Goal: Task Accomplishment & Management: Complete application form

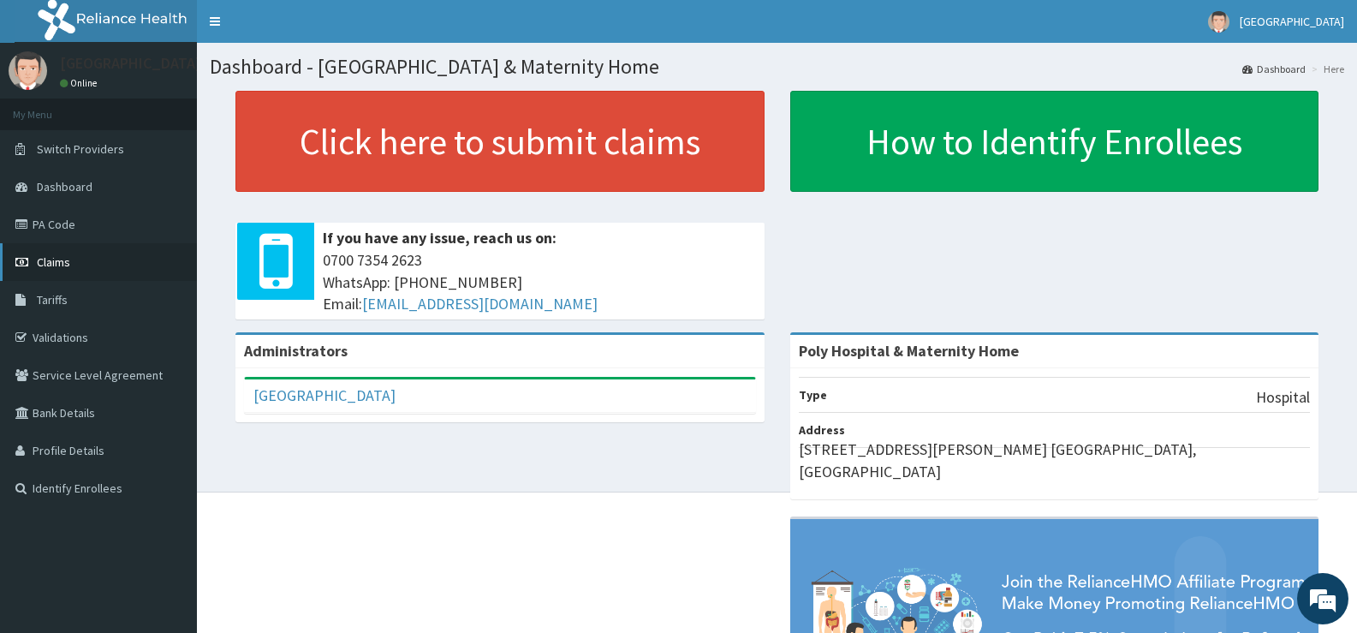
click at [63, 263] on span "Claims" at bounding box center [53, 261] width 33 height 15
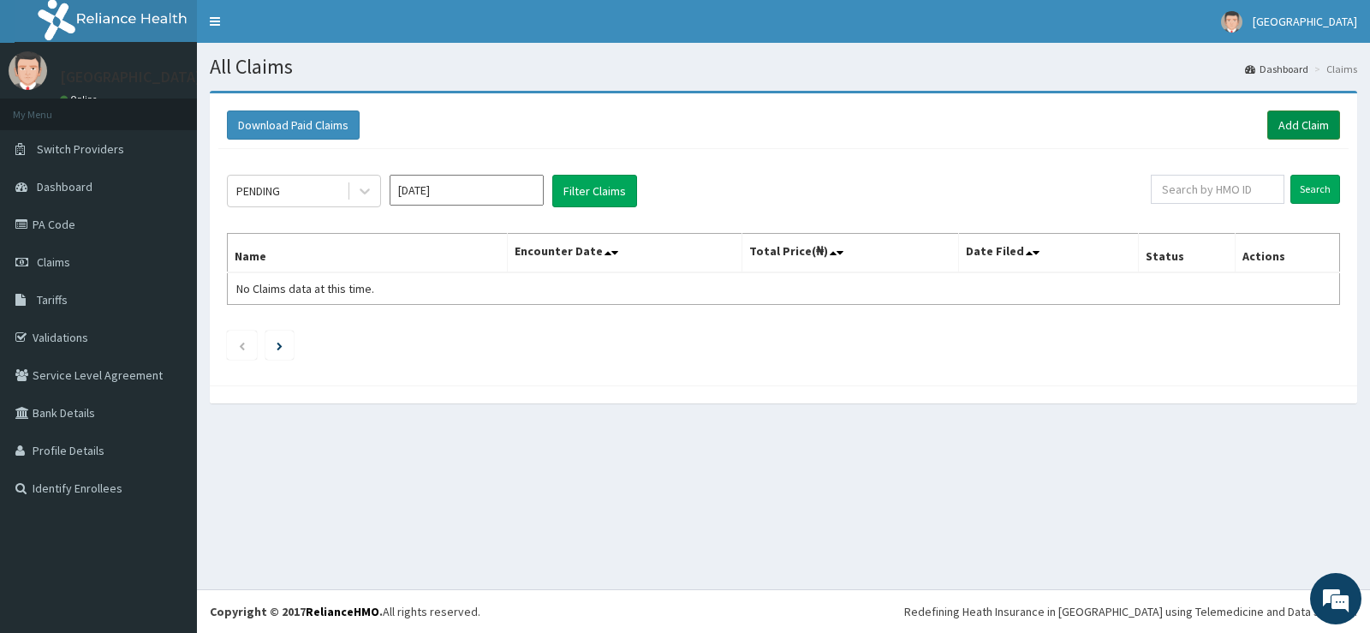
click at [1322, 127] on link "Add Claim" at bounding box center [1303, 124] width 73 height 29
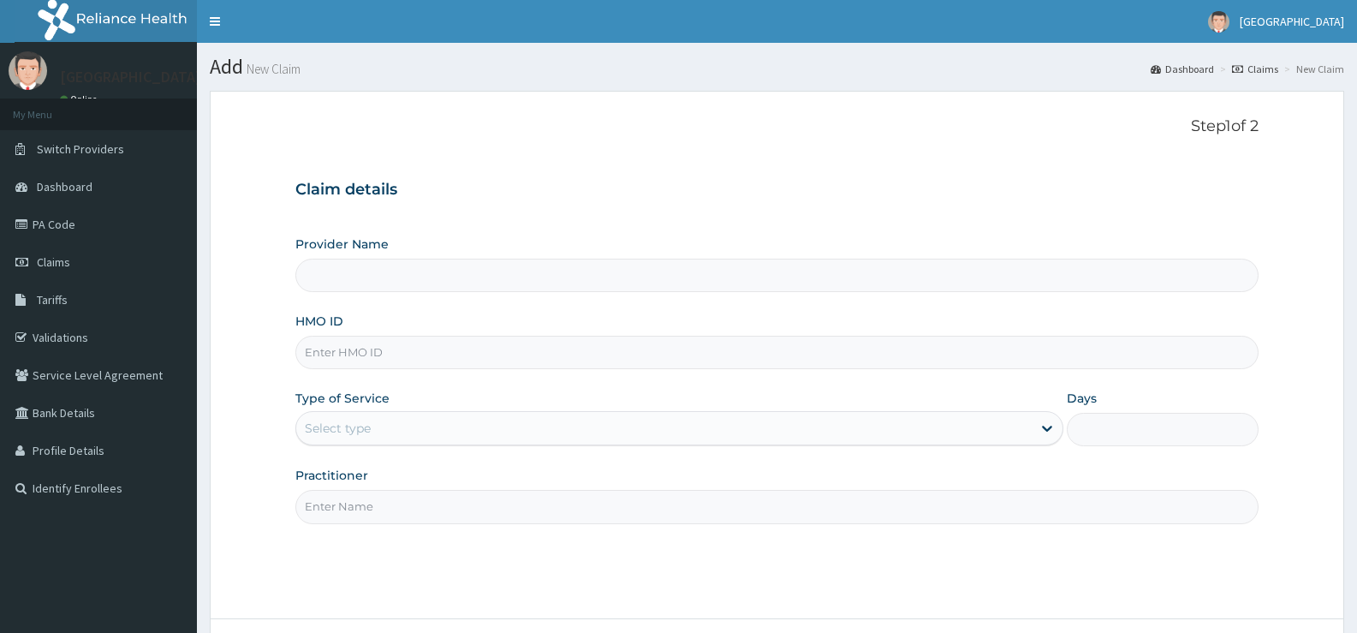
scroll to position [86, 0]
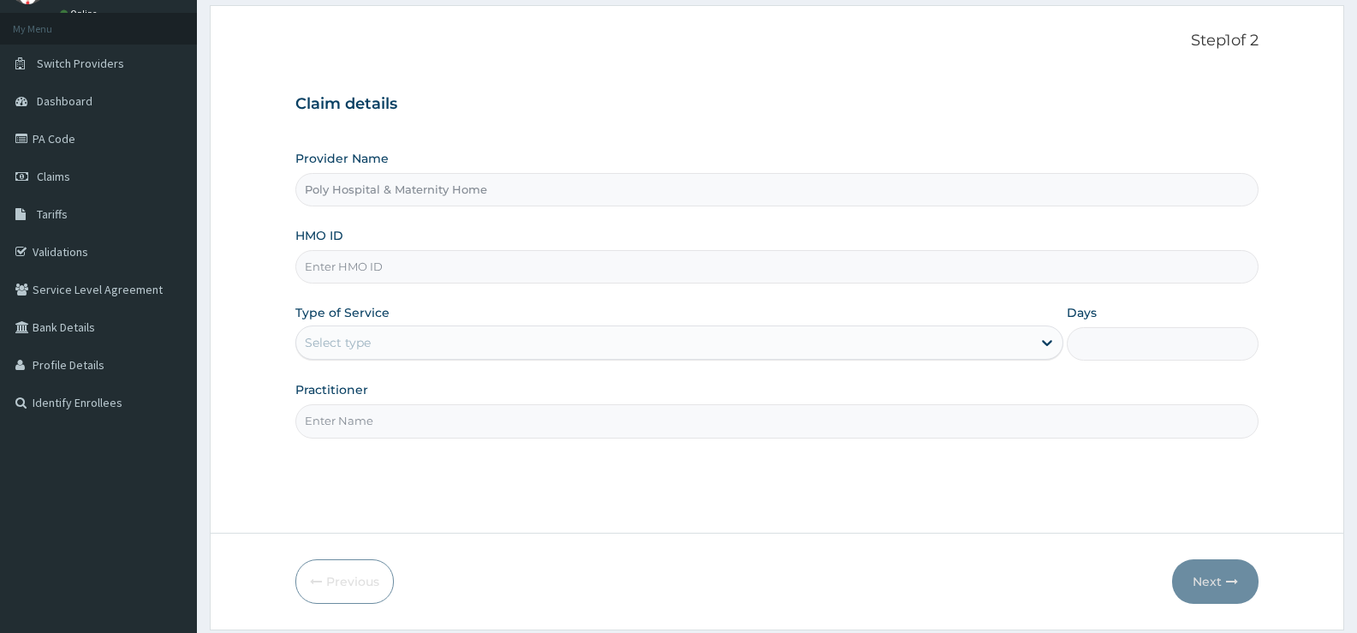
type input "Poly Hospital & Maternity Home"
click at [394, 268] on input "HMO ID" at bounding box center [776, 266] width 963 height 33
type input "CYU/10122/B"
click at [384, 336] on div "Select type" at bounding box center [663, 342] width 735 height 27
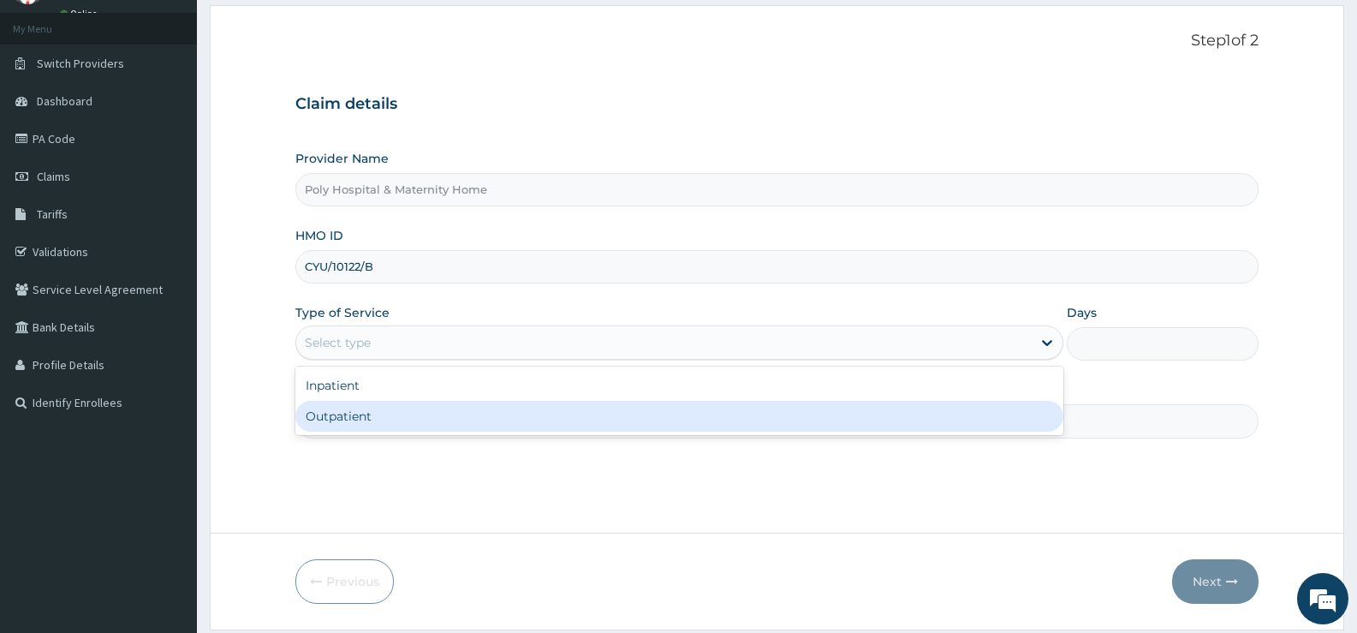
click at [363, 419] on div "Outpatient" at bounding box center [678, 416] width 767 height 31
type input "1"
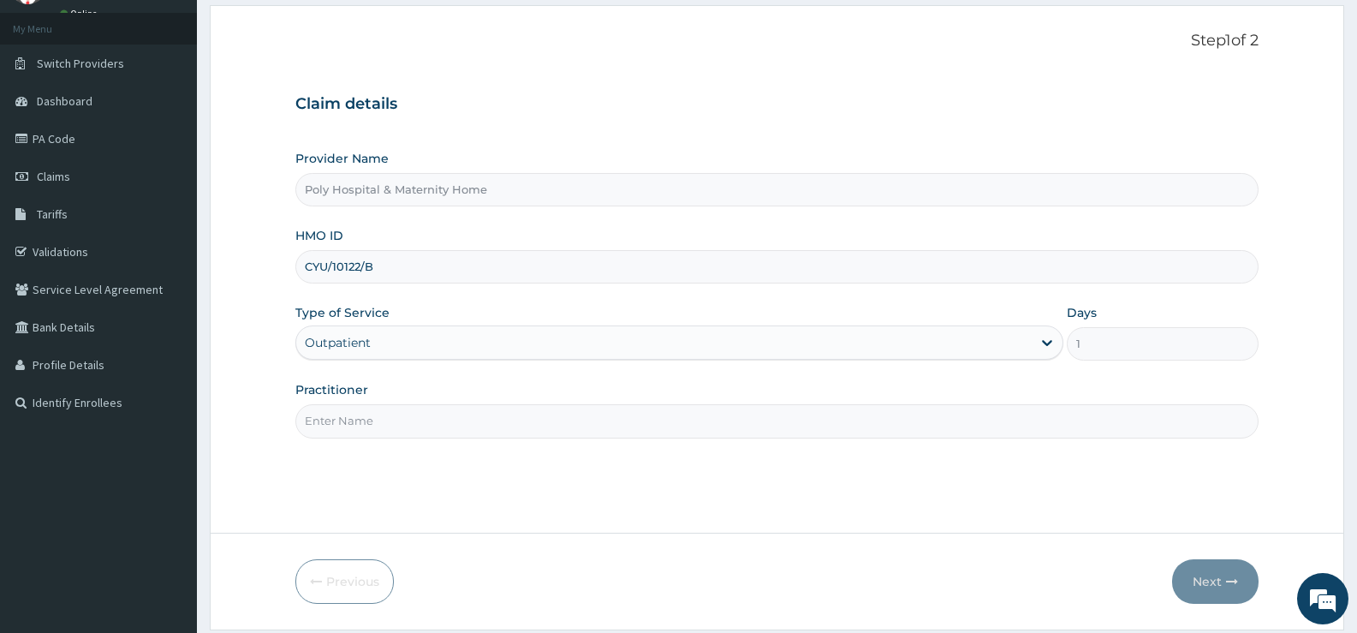
click at [363, 419] on input "Practitioner" at bounding box center [776, 420] width 963 height 33
type input "DR AKUBO"
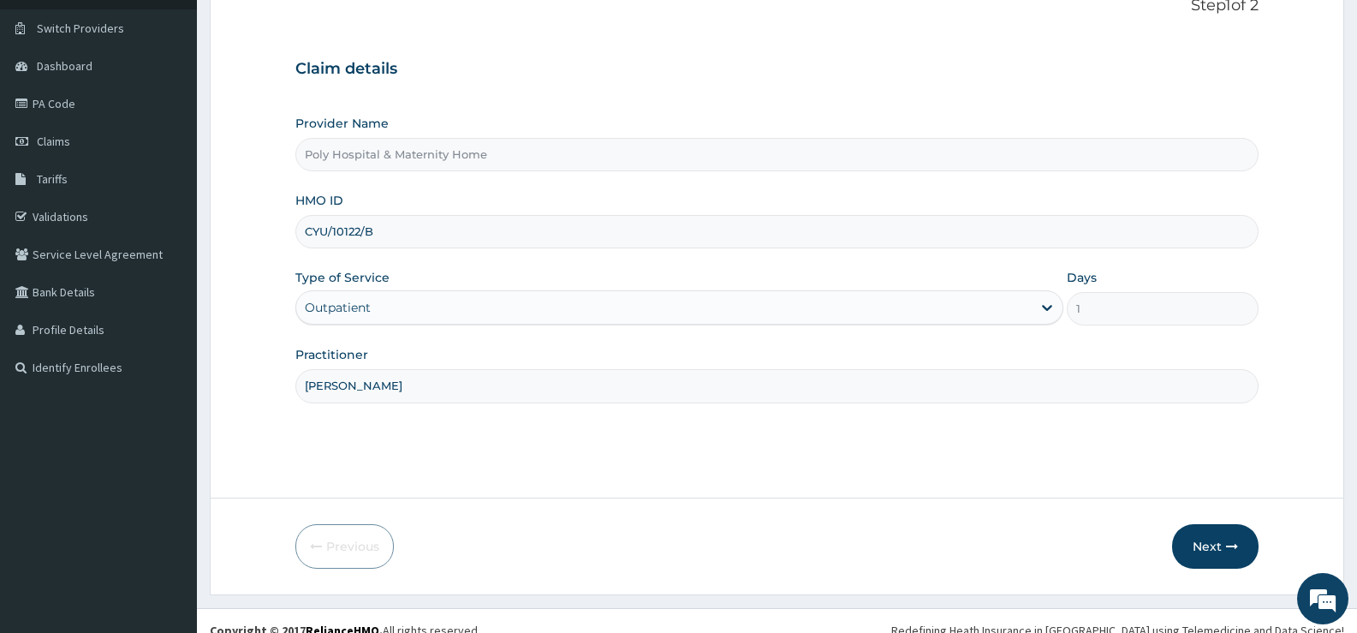
scroll to position [140, 0]
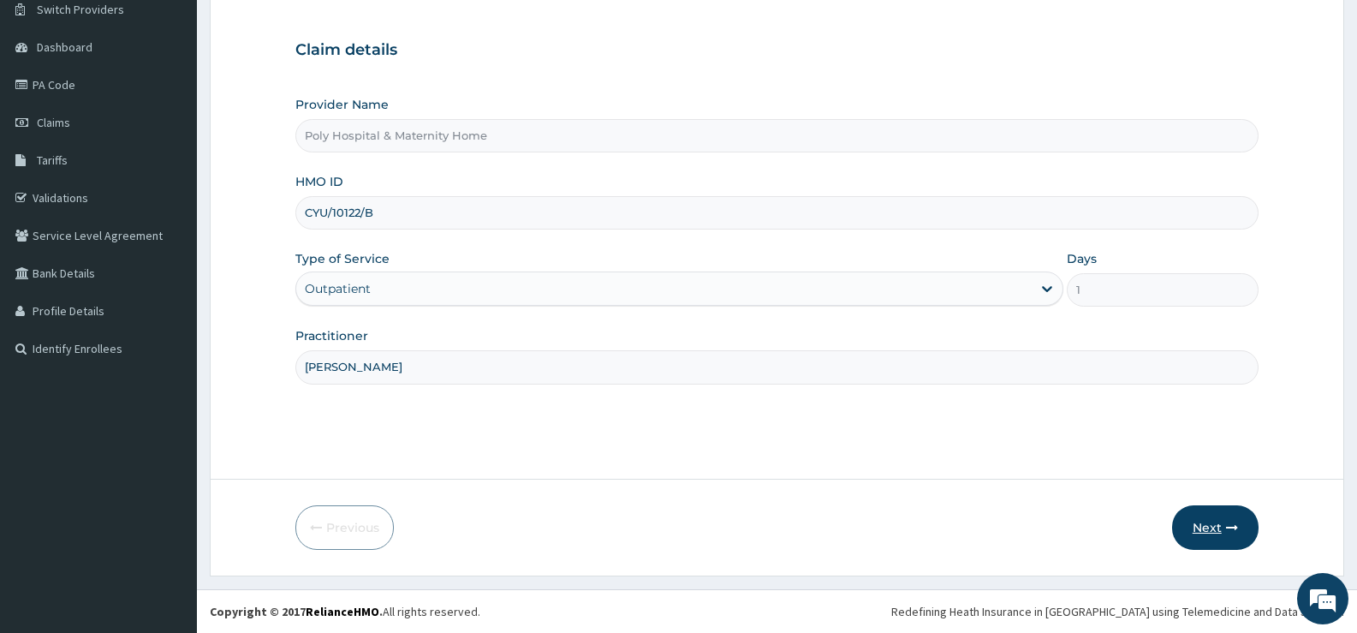
click at [1214, 521] on button "Next" at bounding box center [1215, 527] width 86 height 45
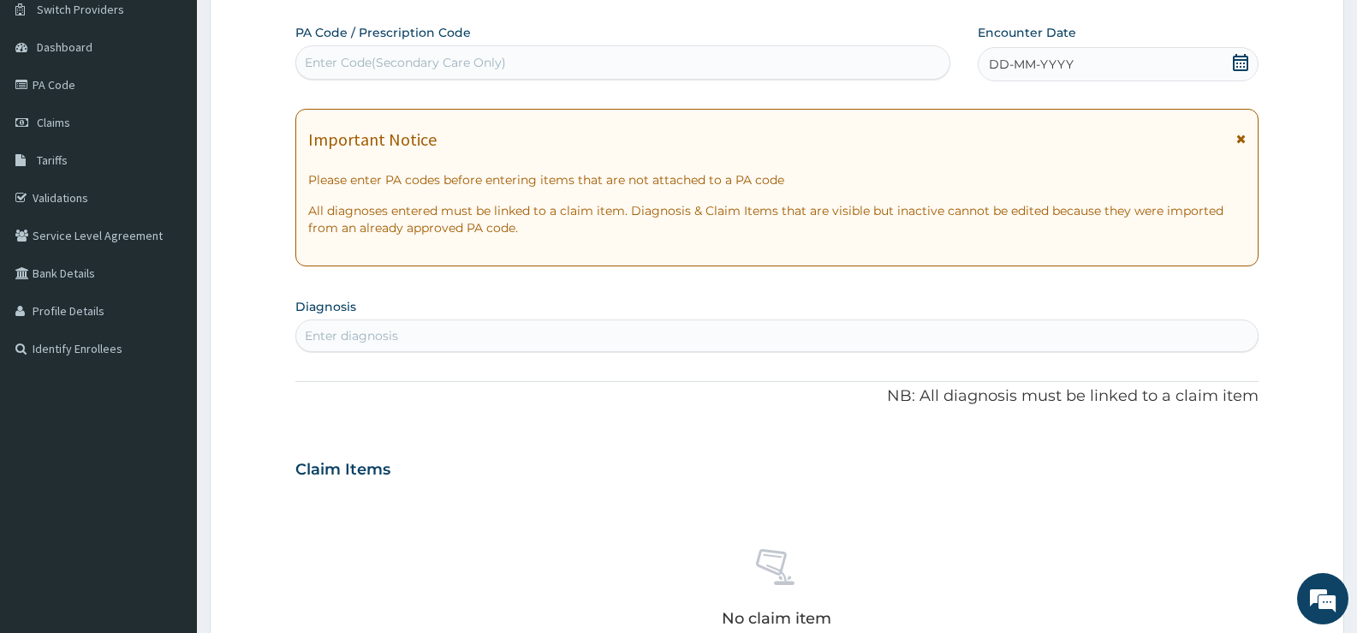
click at [1236, 140] on icon at bounding box center [1240, 139] width 9 height 12
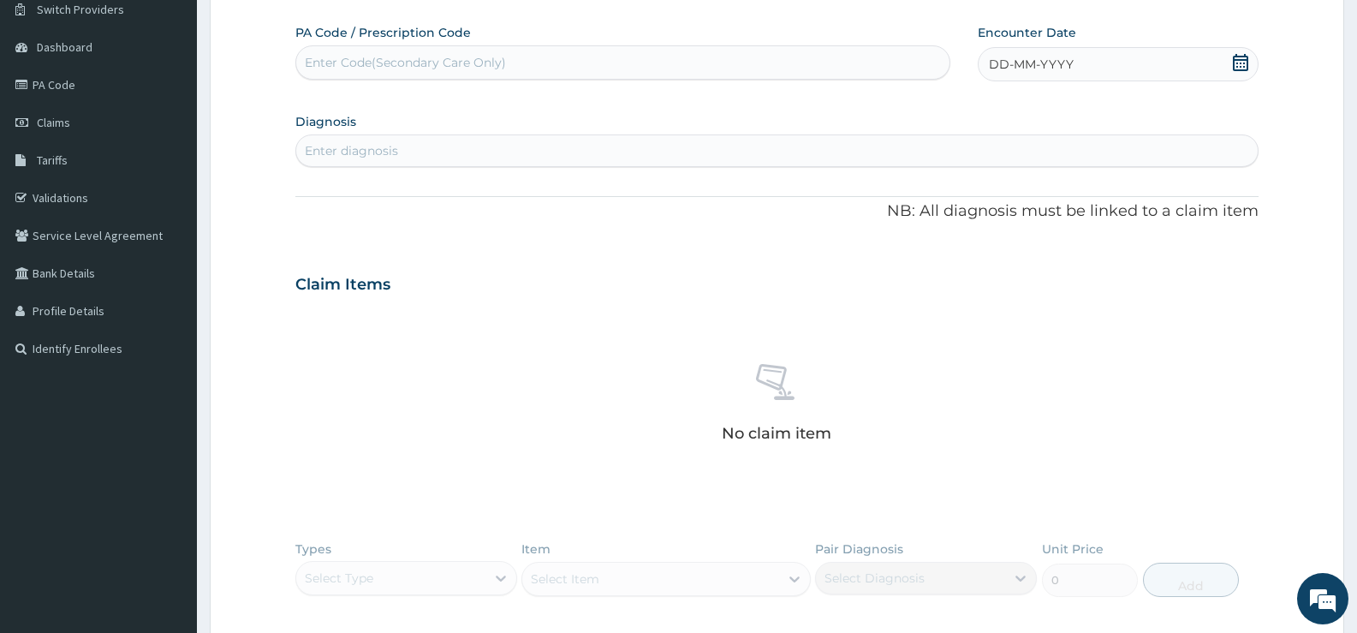
click at [1239, 57] on icon at bounding box center [1240, 62] width 17 height 17
click at [1099, 223] on div "15" at bounding box center [1103, 228] width 26 height 26
click at [385, 152] on div "Enter diagnosis" at bounding box center [351, 150] width 93 height 17
type input "typhoid"
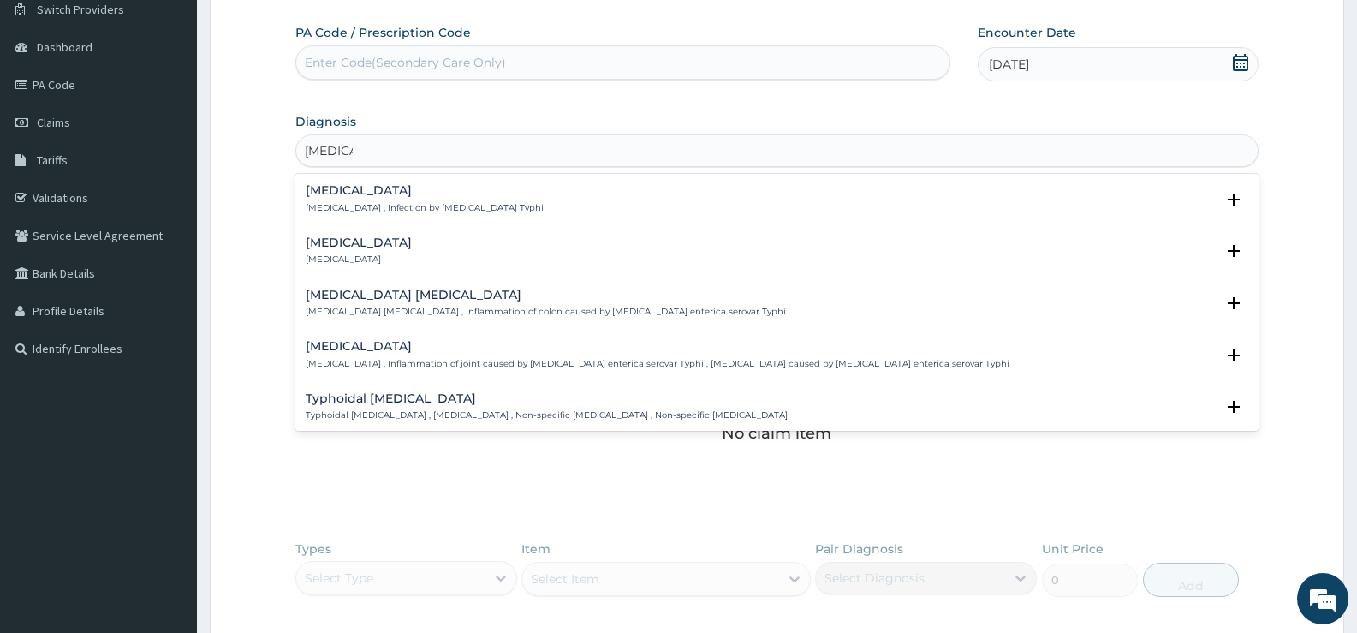
click at [381, 199] on div "Typhoid fever Typhoid fever , Infection by Salmonella Typhi" at bounding box center [425, 199] width 238 height 30
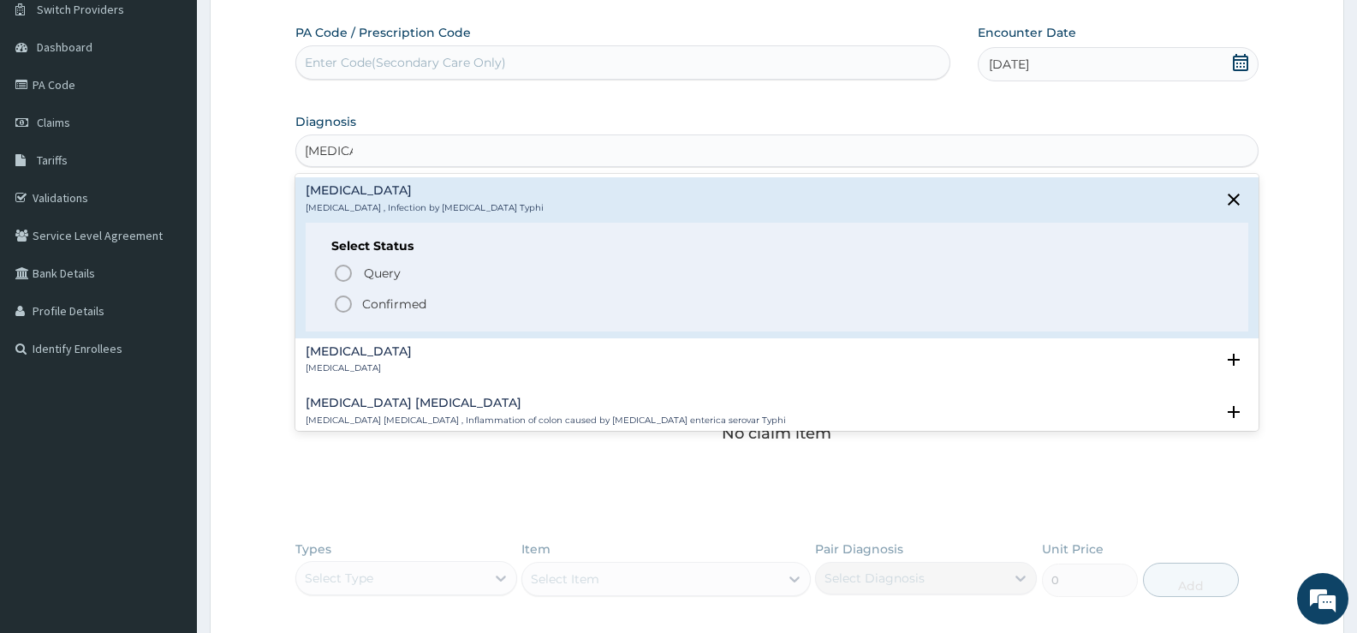
click at [386, 306] on p "Confirmed" at bounding box center [394, 303] width 64 height 17
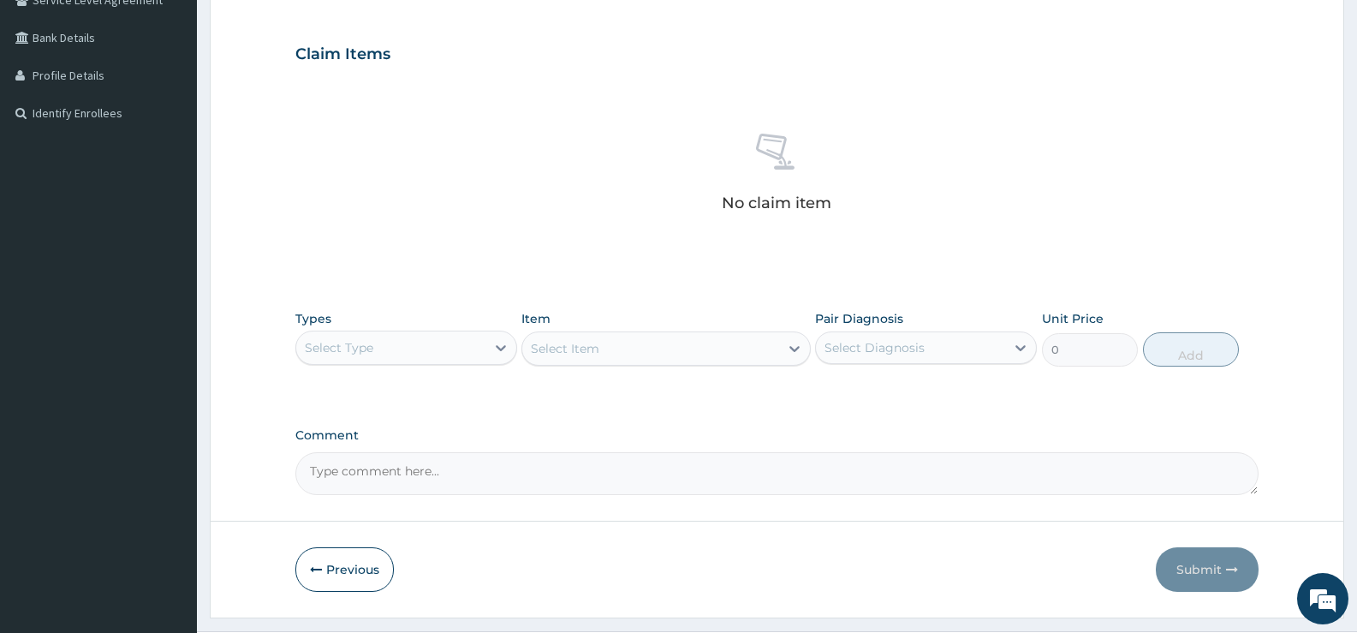
scroll to position [417, 0]
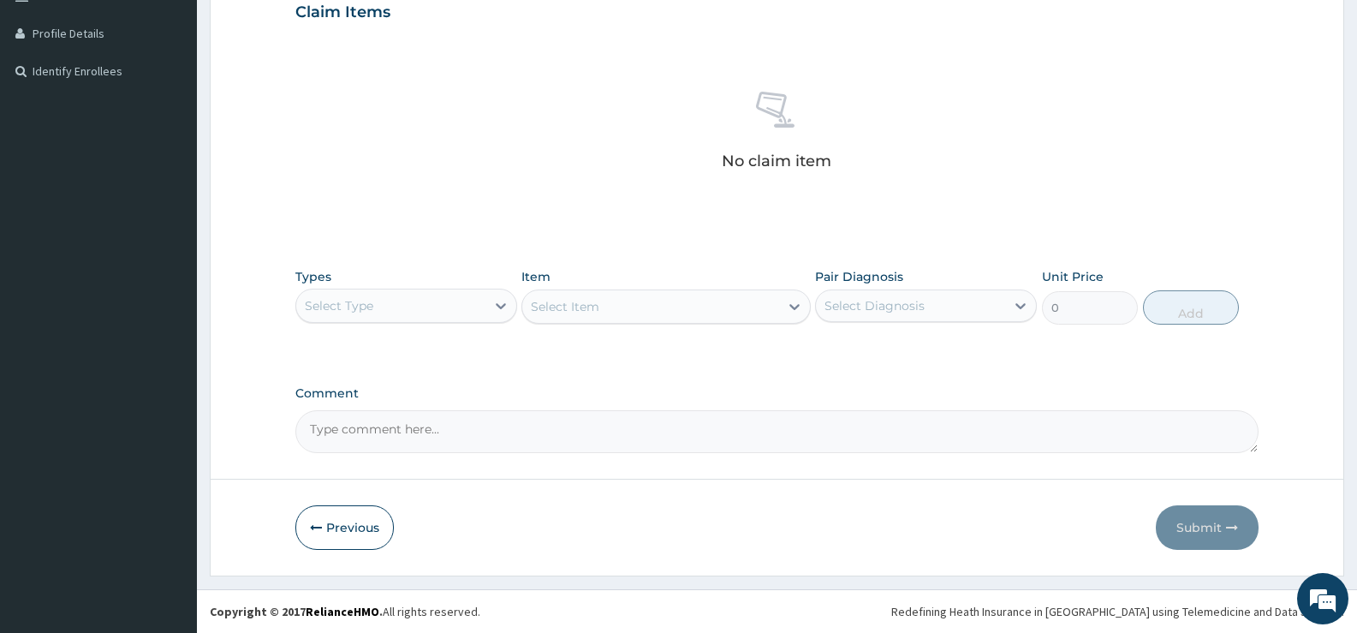
click at [391, 306] on div "Select Type" at bounding box center [390, 305] width 189 height 27
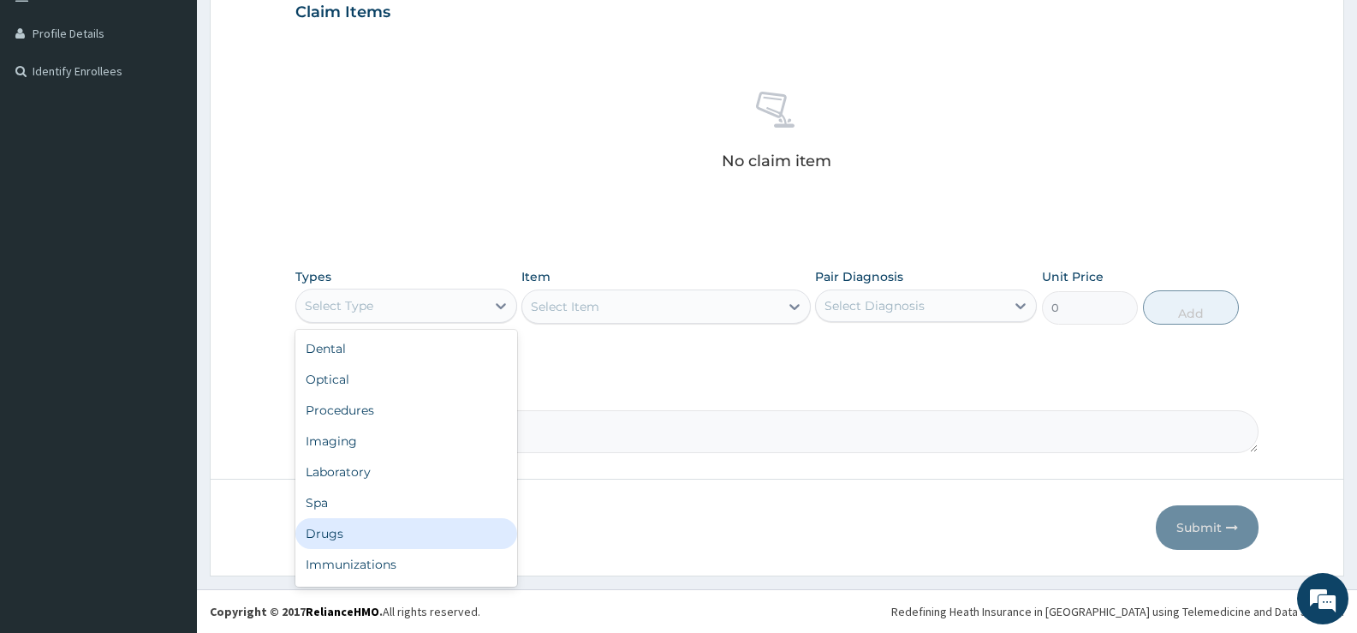
click at [356, 536] on div "Drugs" at bounding box center [406, 533] width 222 height 31
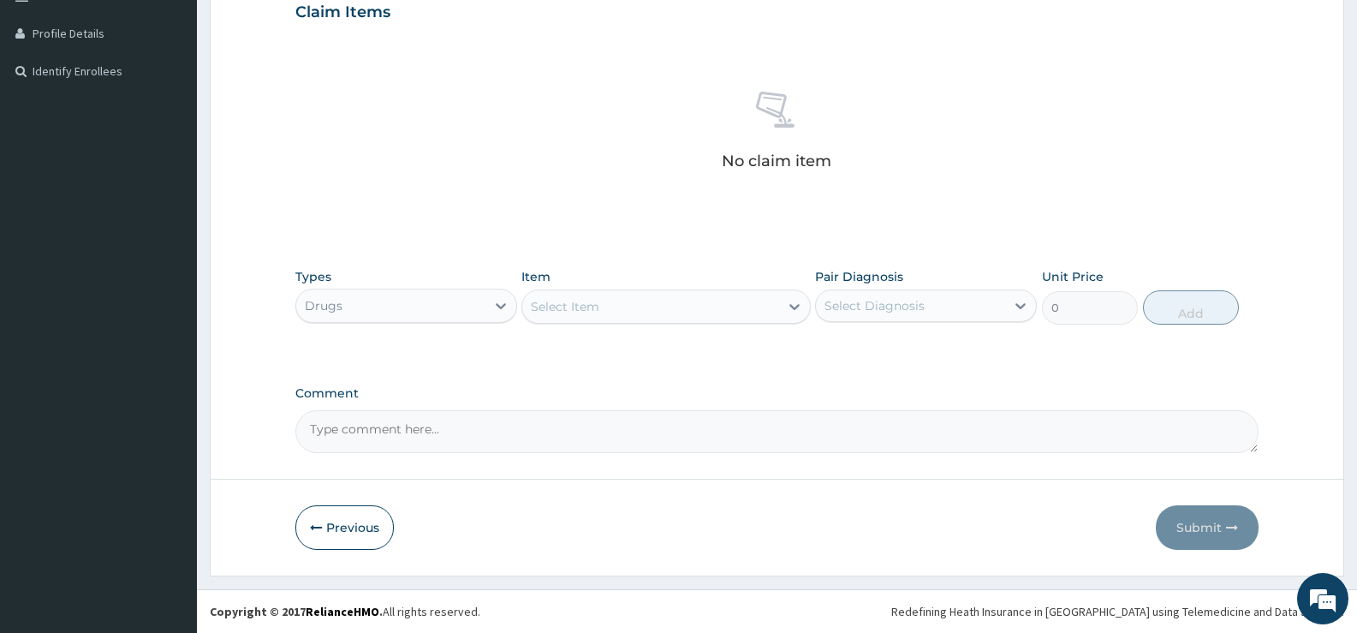
click at [613, 313] on div "Select Item" at bounding box center [650, 306] width 256 height 27
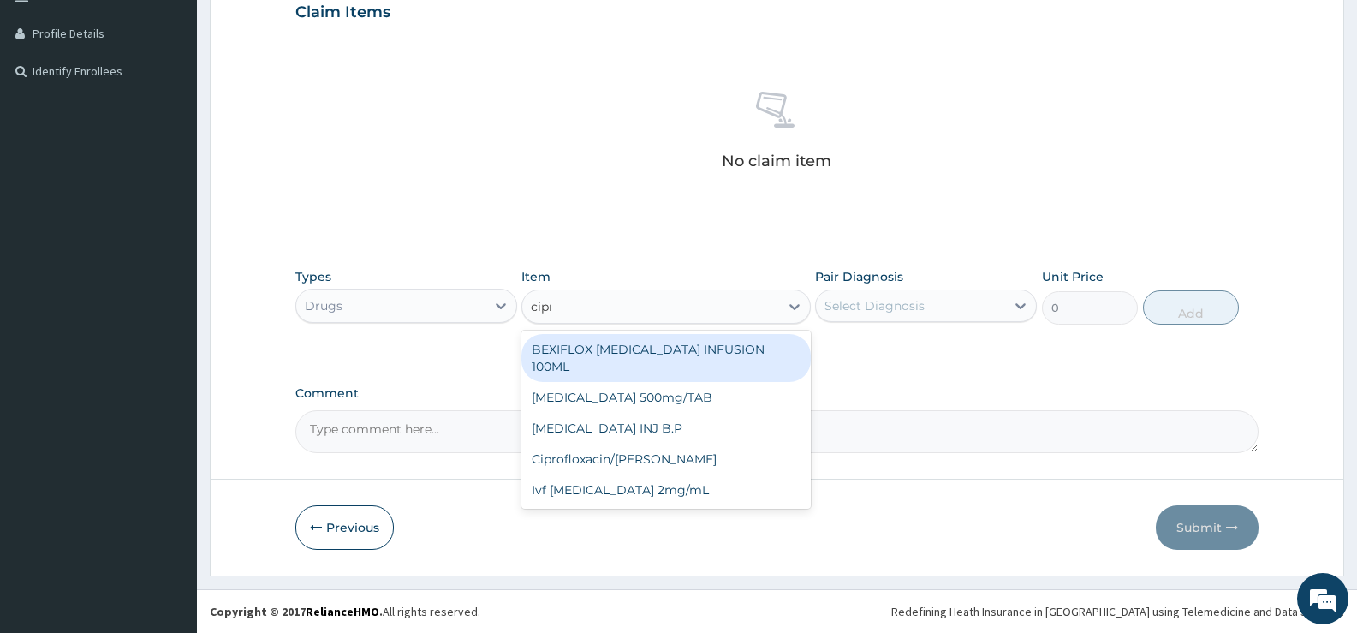
type input "cipro"
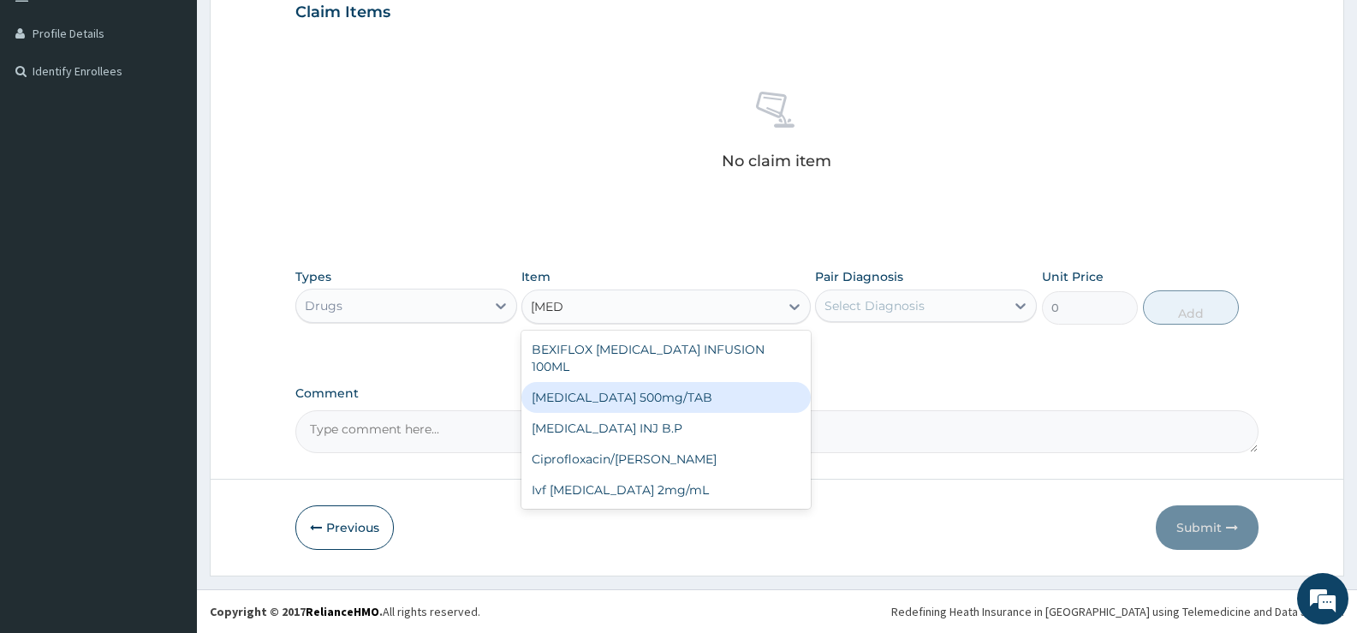
click at [617, 382] on div "Ciprofloxacin 500mg/TAB" at bounding box center [665, 397] width 289 height 31
type input "26.77"
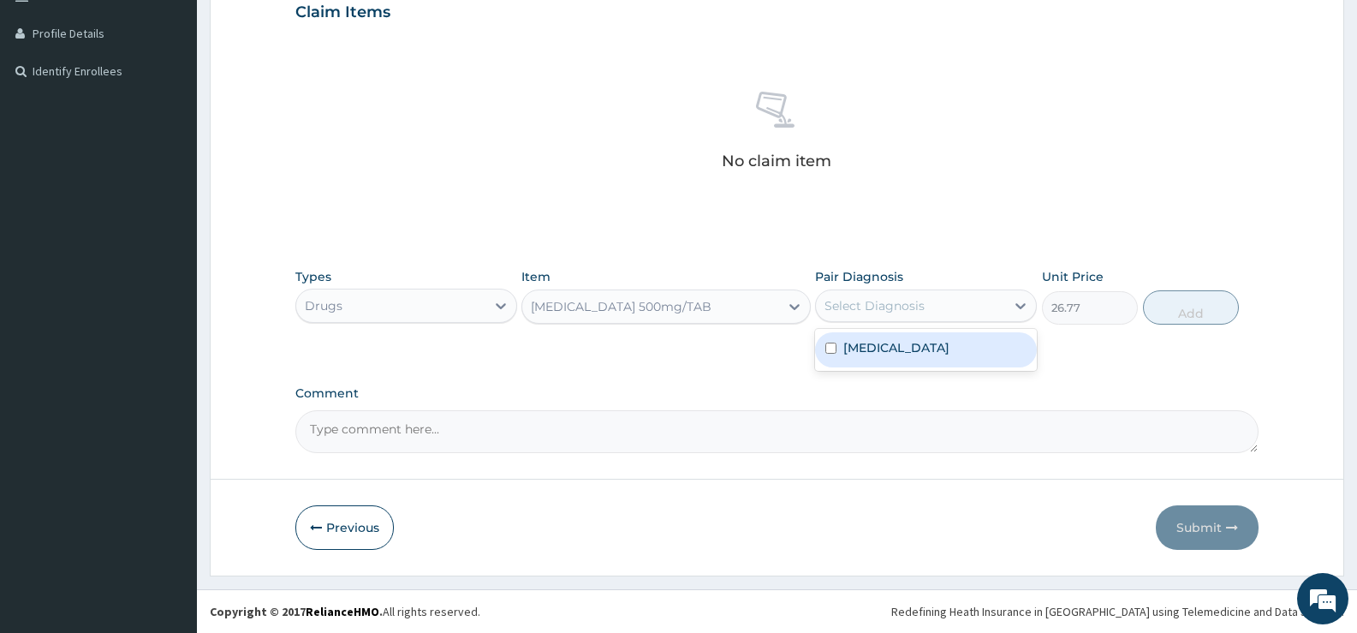
click at [898, 312] on div "Select Diagnosis" at bounding box center [875, 305] width 100 height 17
click at [887, 346] on label "Typhoid fever" at bounding box center [896, 347] width 106 height 17
checkbox input "true"
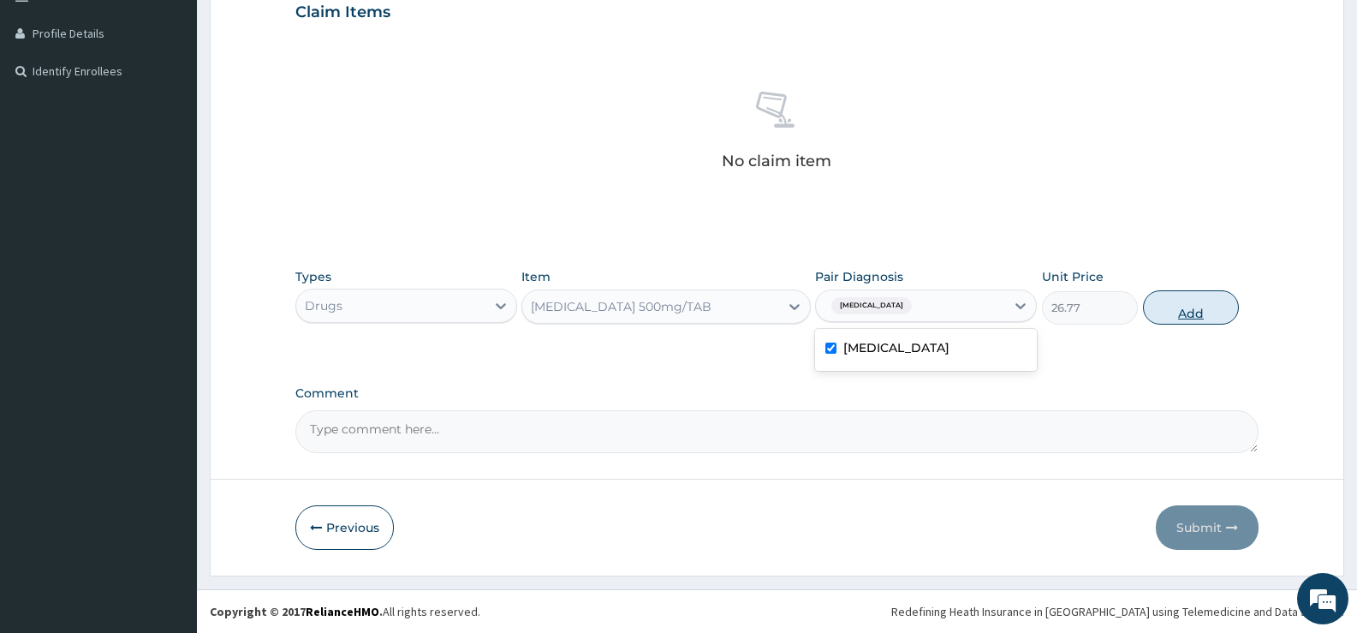
click at [1196, 321] on button "Add" at bounding box center [1191, 307] width 96 height 34
type input "0"
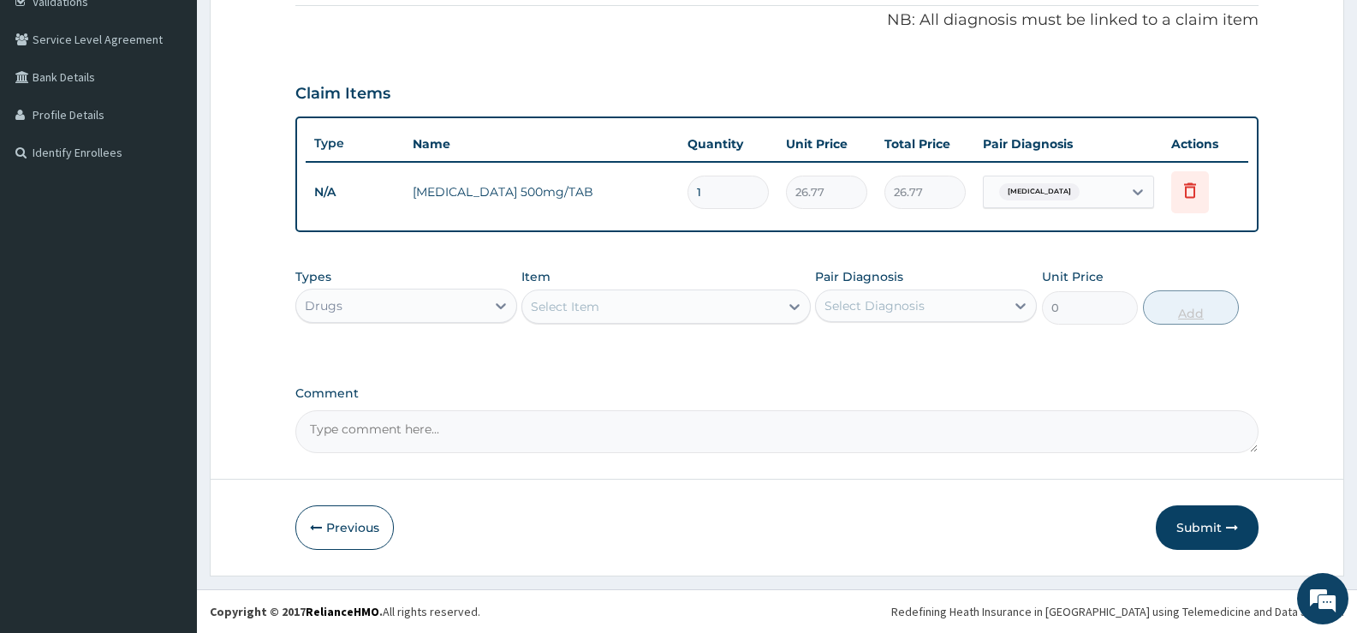
scroll to position [336, 0]
type input "14"
type input "374.78"
type input "14"
click at [772, 383] on div "PA Code / Prescription Code Enter Code(Secondary Care Only) Encounter Date 15-0…" at bounding box center [776, 140] width 963 height 625
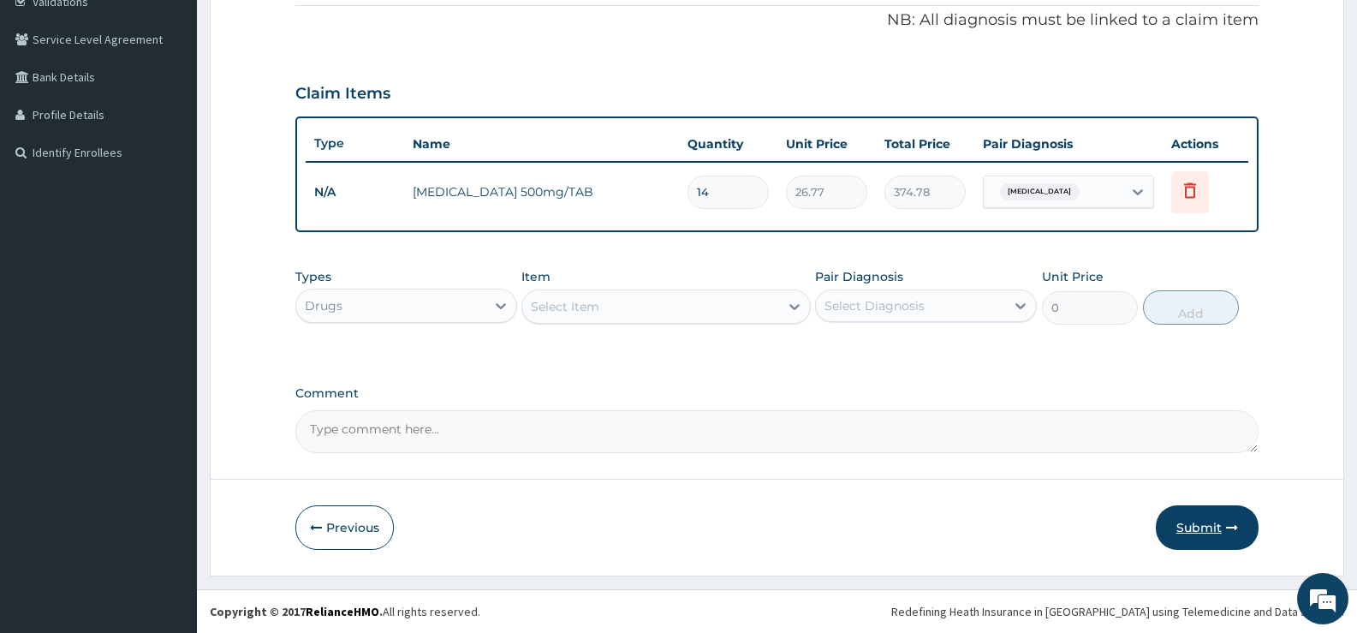
click at [1193, 516] on button "Submit" at bounding box center [1207, 527] width 103 height 45
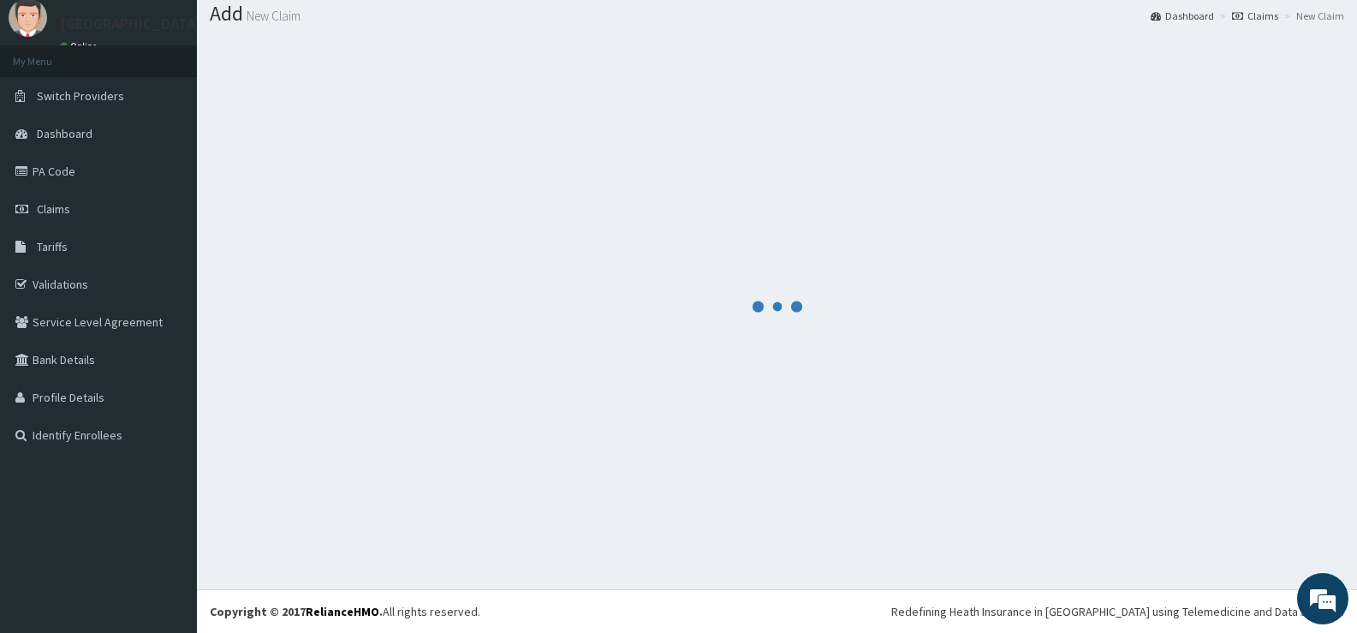
scroll to position [0, 0]
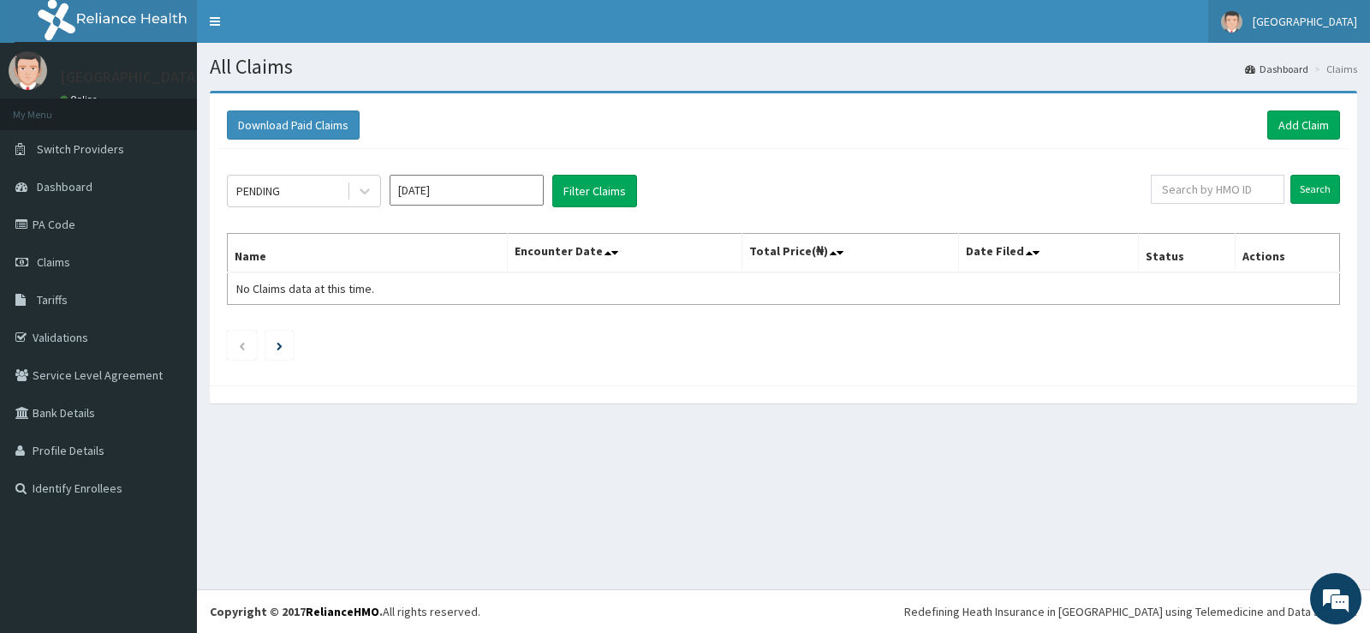
click at [1289, 29] on link "[GEOGRAPHIC_DATA]" at bounding box center [1289, 21] width 162 height 43
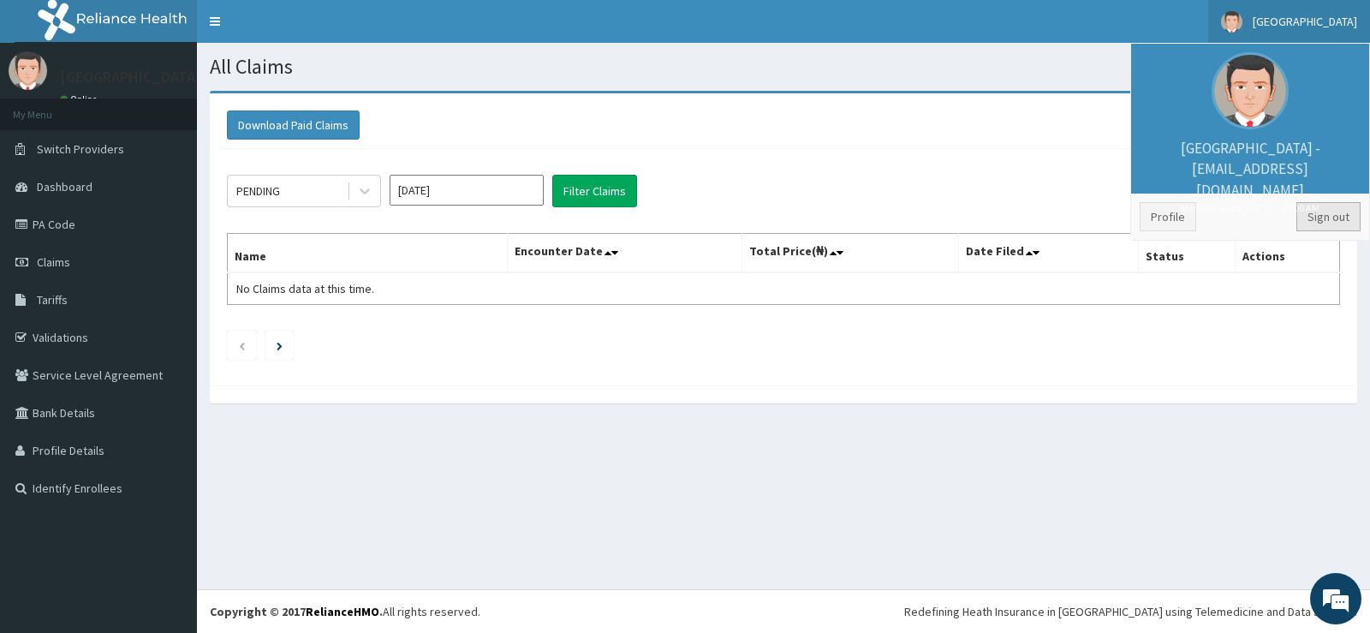
click at [1313, 215] on link "Sign out" at bounding box center [1328, 216] width 64 height 29
